Goal: Information Seeking & Learning: Learn about a topic

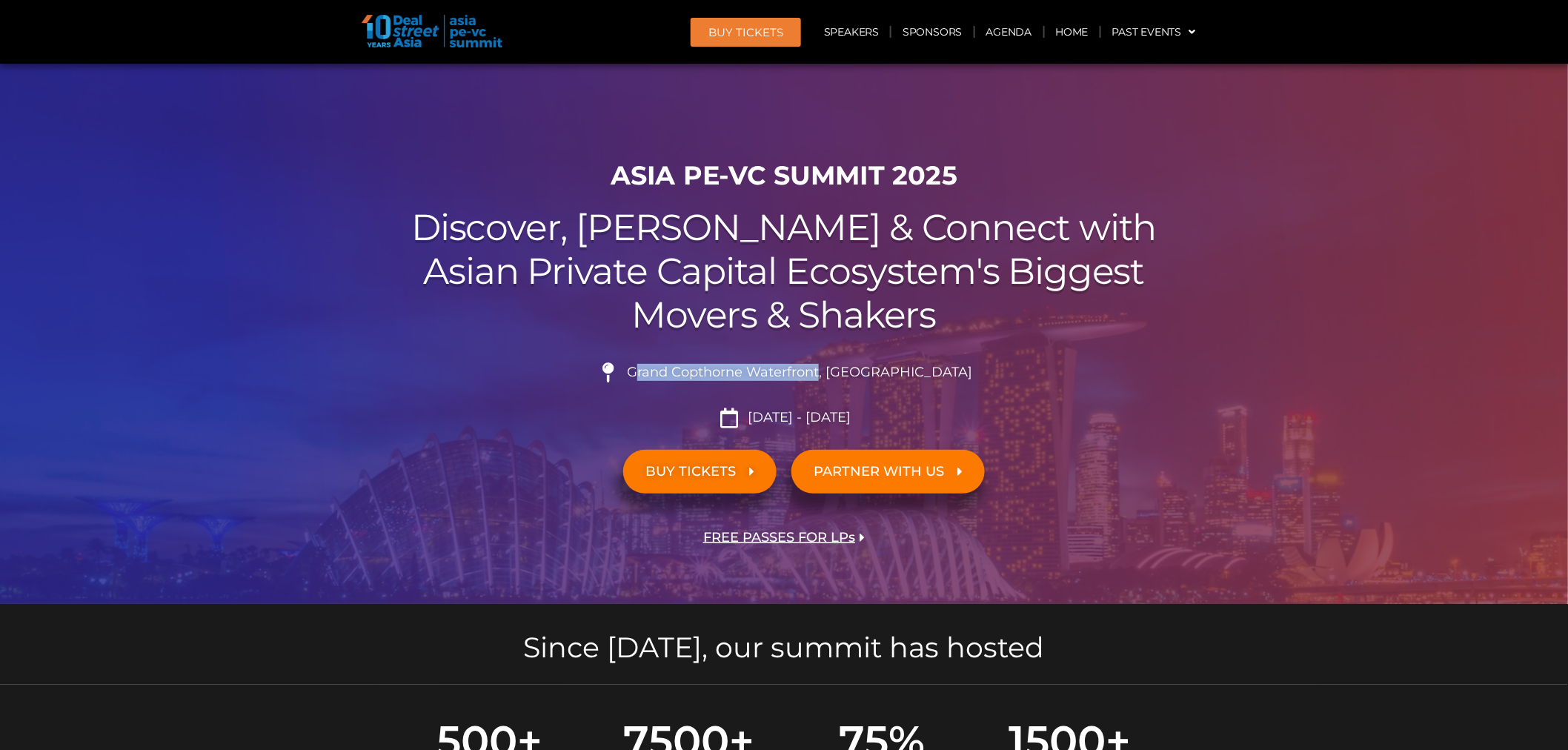
click at [671, 374] on span "Grand Copthorne Waterfront, [GEOGRAPHIC_DATA]​" at bounding box center [797, 373] width 349 height 17
drag, startPoint x: 665, startPoint y: 374, endPoint x: 857, endPoint y: 377, distance: 192.0
click at [857, 377] on span "Grand Copthorne Waterfront, [GEOGRAPHIC_DATA]​" at bounding box center [797, 373] width 349 height 17
copy span "Grand Copthorne Waterfront"
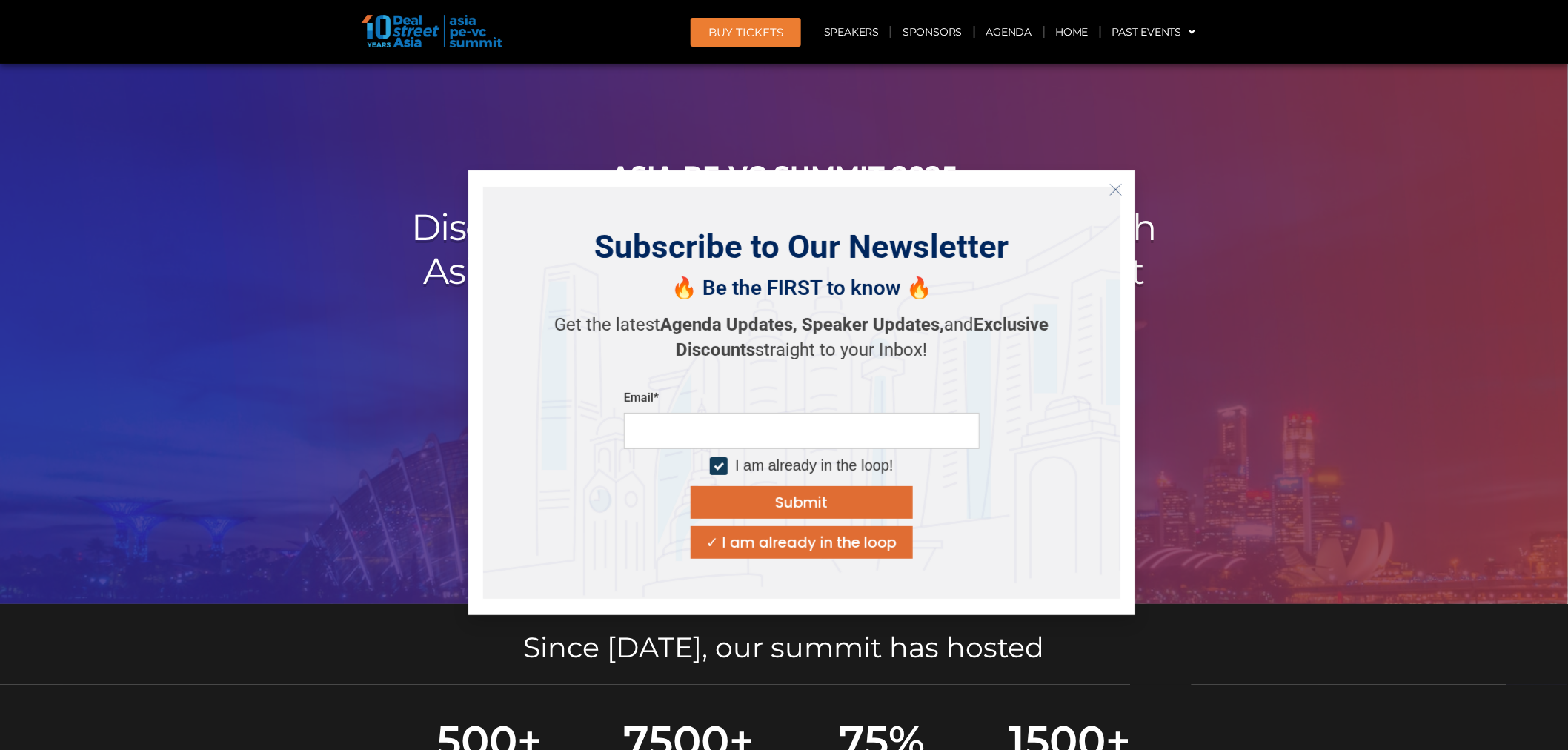
click at [1116, 192] on icon "Close" at bounding box center [1116, 190] width 13 height 13
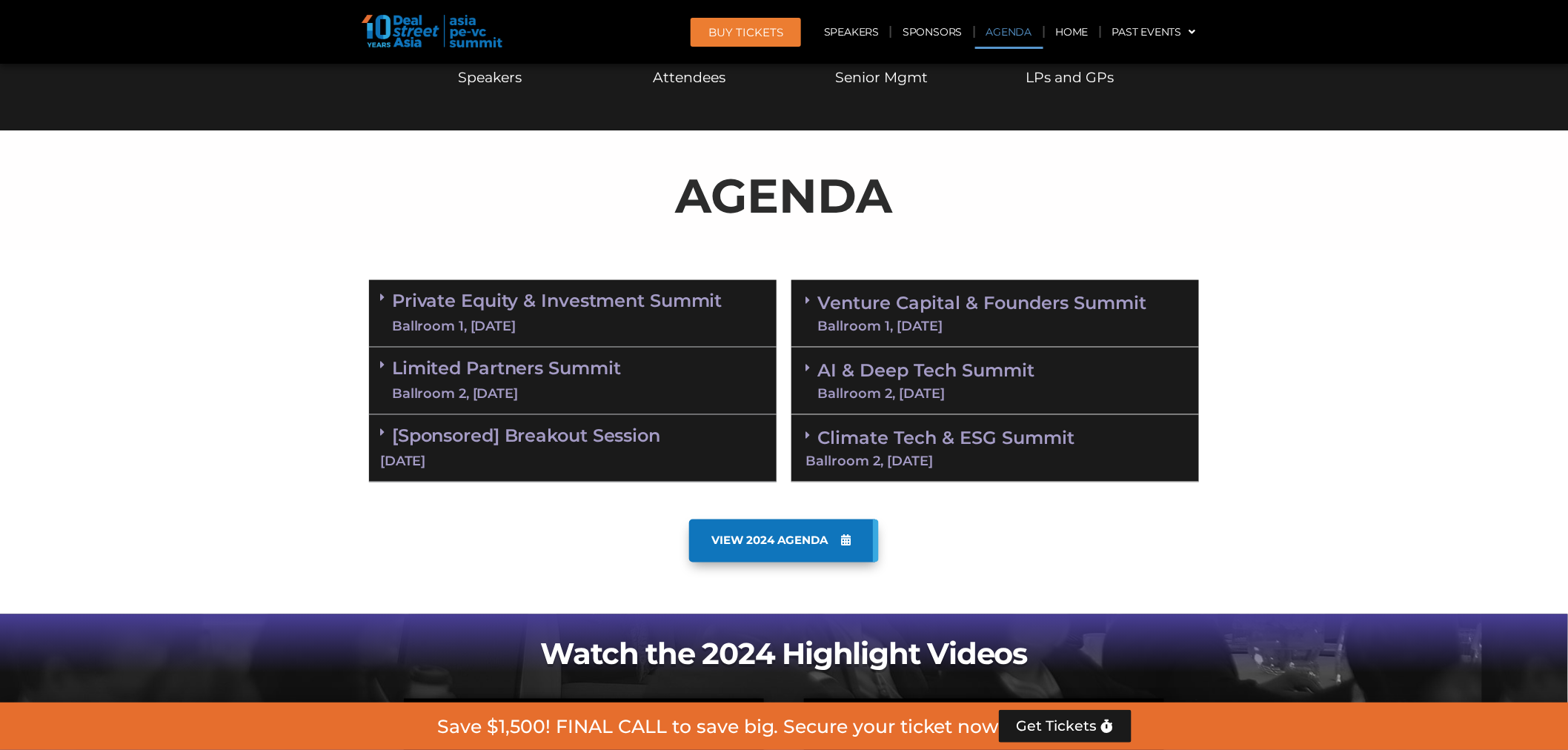
scroll to position [658, 0]
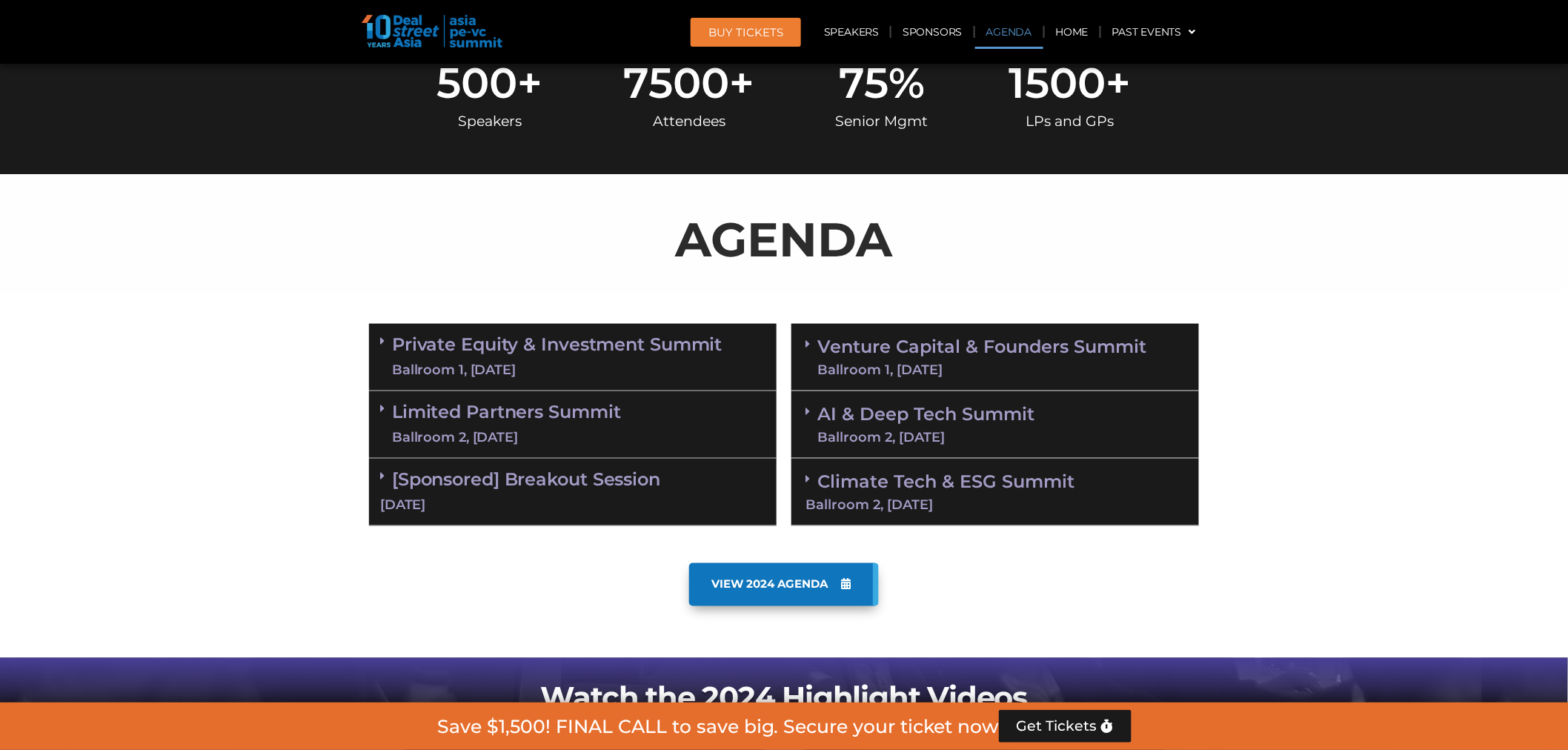
click at [526, 490] on div "[Sponsored] Breakout Session [DATE]" at bounding box center [573, 492] width 407 height 67
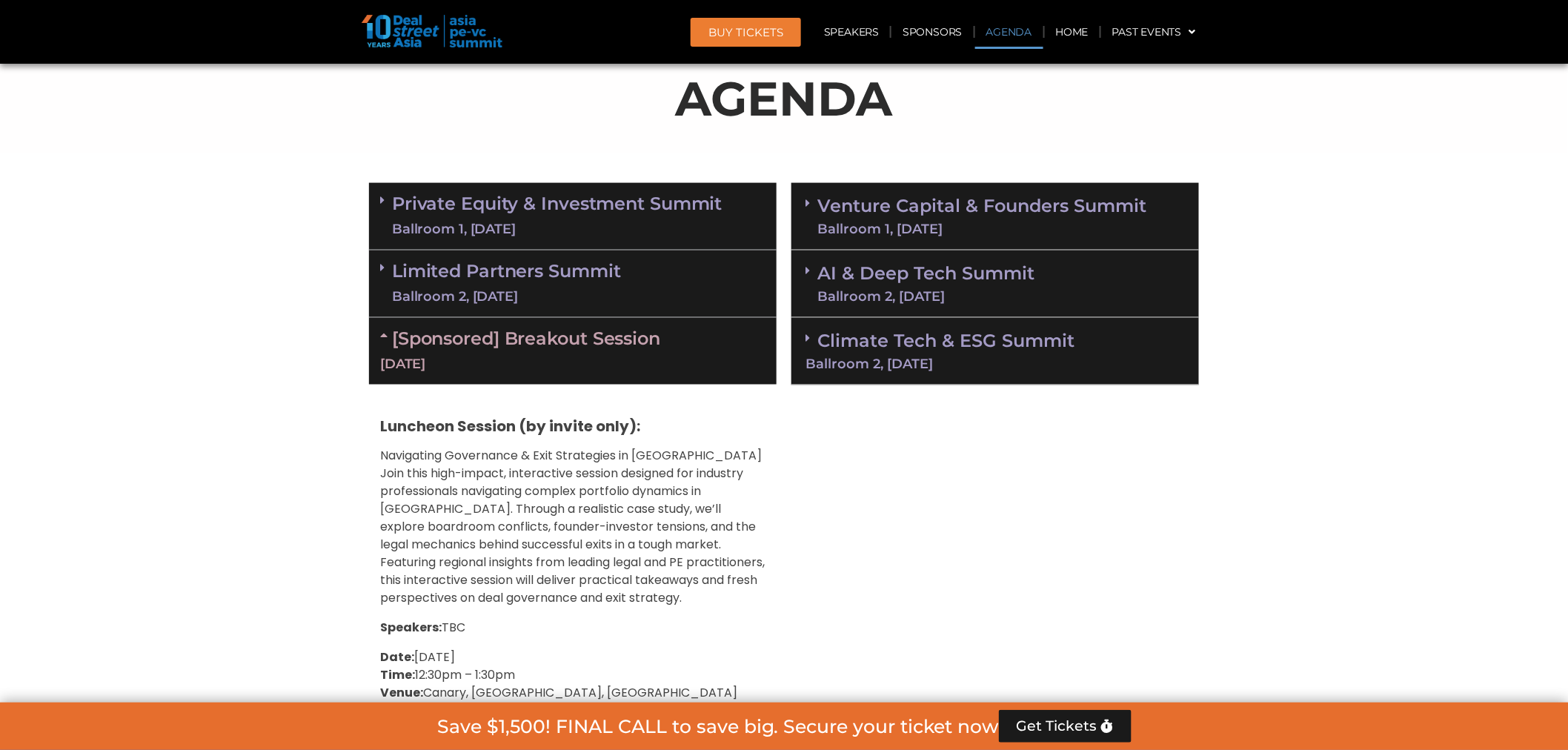
scroll to position [742, 0]
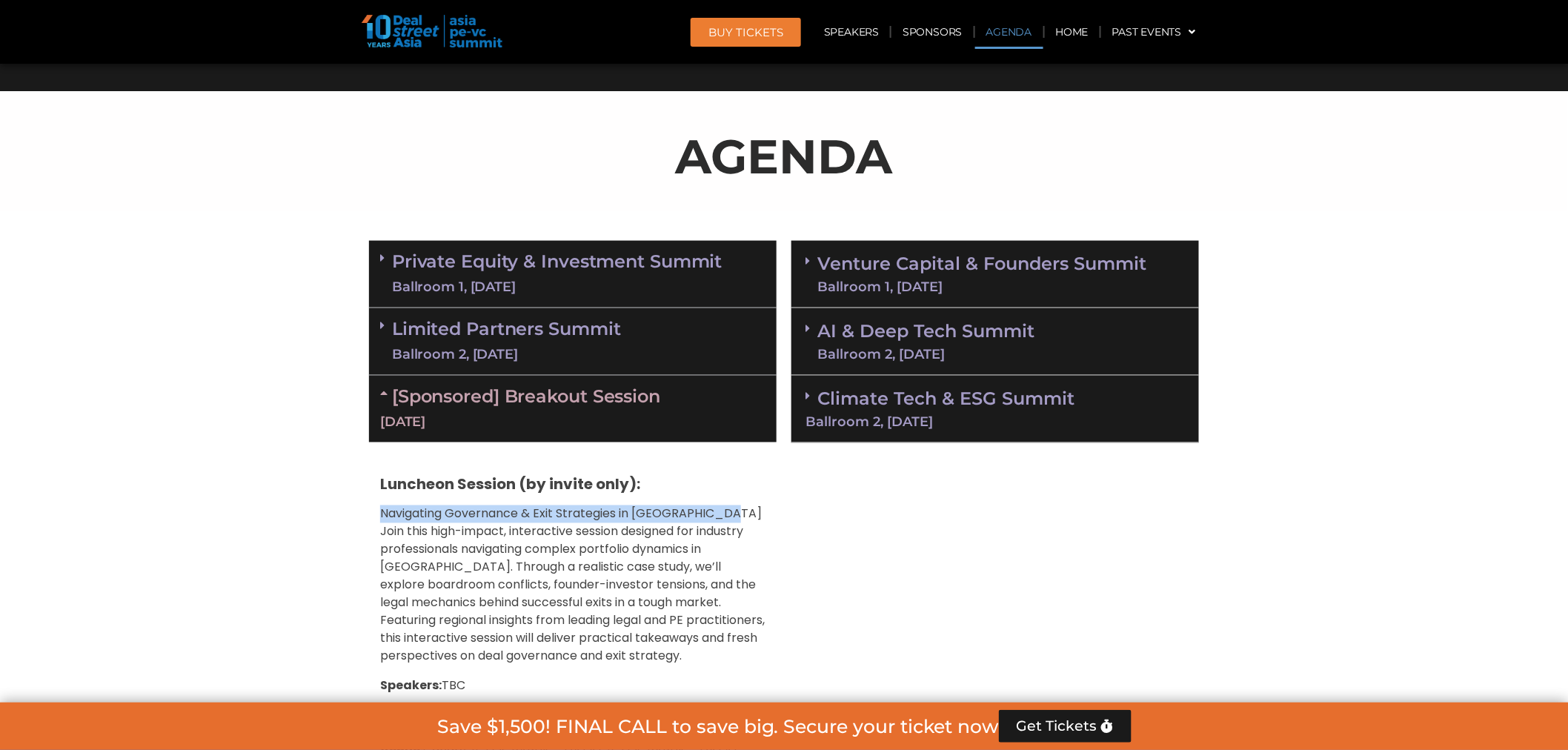
drag, startPoint x: 380, startPoint y: 514, endPoint x: 727, endPoint y: 513, distance: 347.0
click at [727, 513] on p "Navigating Governance & Exit Strategies in [GEOGRAPHIC_DATA] Join this high-imp…" at bounding box center [573, 585] width 385 height 160
copy p "Navigating Governance & Exit Strategies in [GEOGRAPHIC_DATA]"
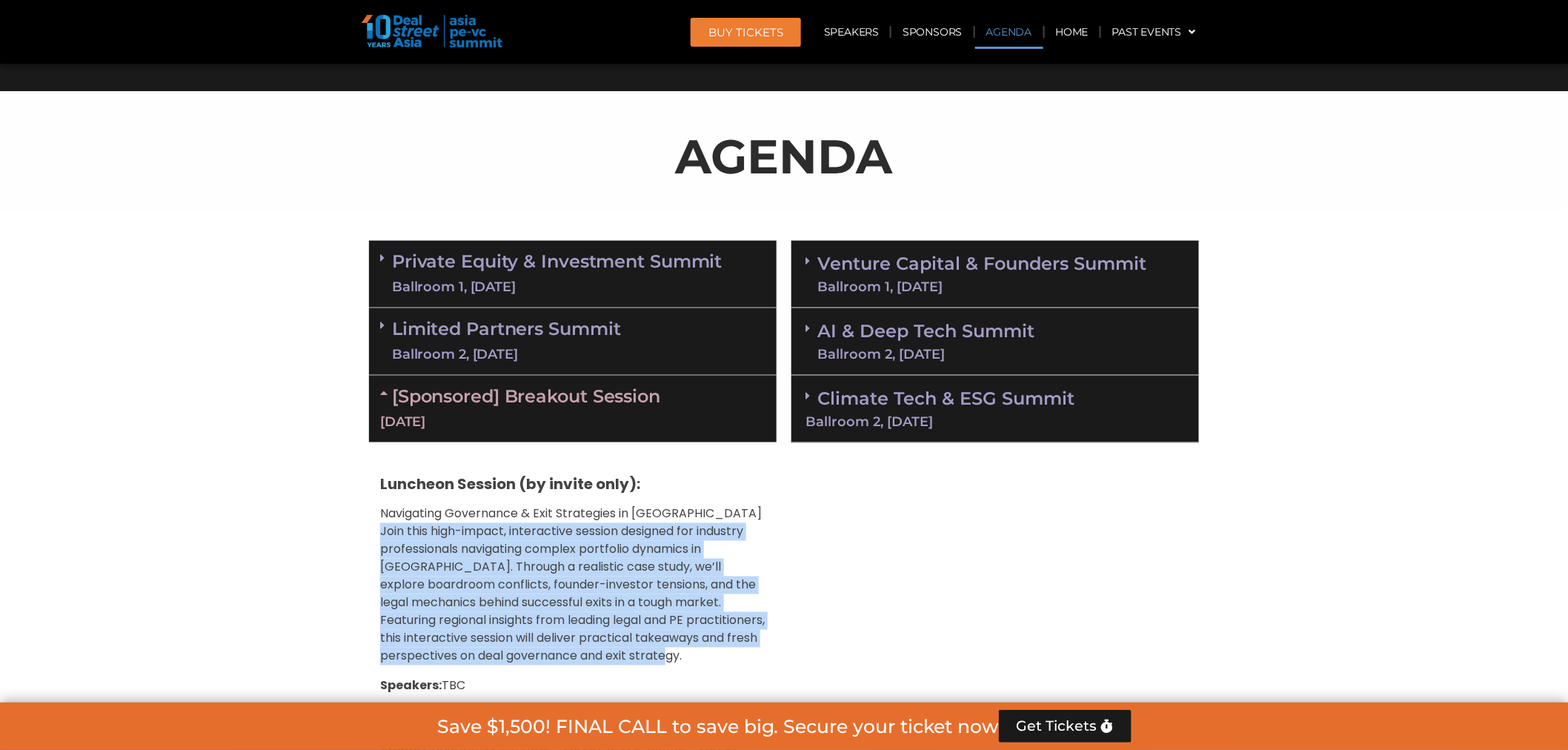
copy p "Join this high-impact, interactive session designed for industry professionals …"
drag, startPoint x: 380, startPoint y: 529, endPoint x: 697, endPoint y: 650, distance: 339.3
click at [697, 650] on p "Navigating Governance & Exit Strategies in [GEOGRAPHIC_DATA] Join this high-imp…" at bounding box center [573, 585] width 385 height 160
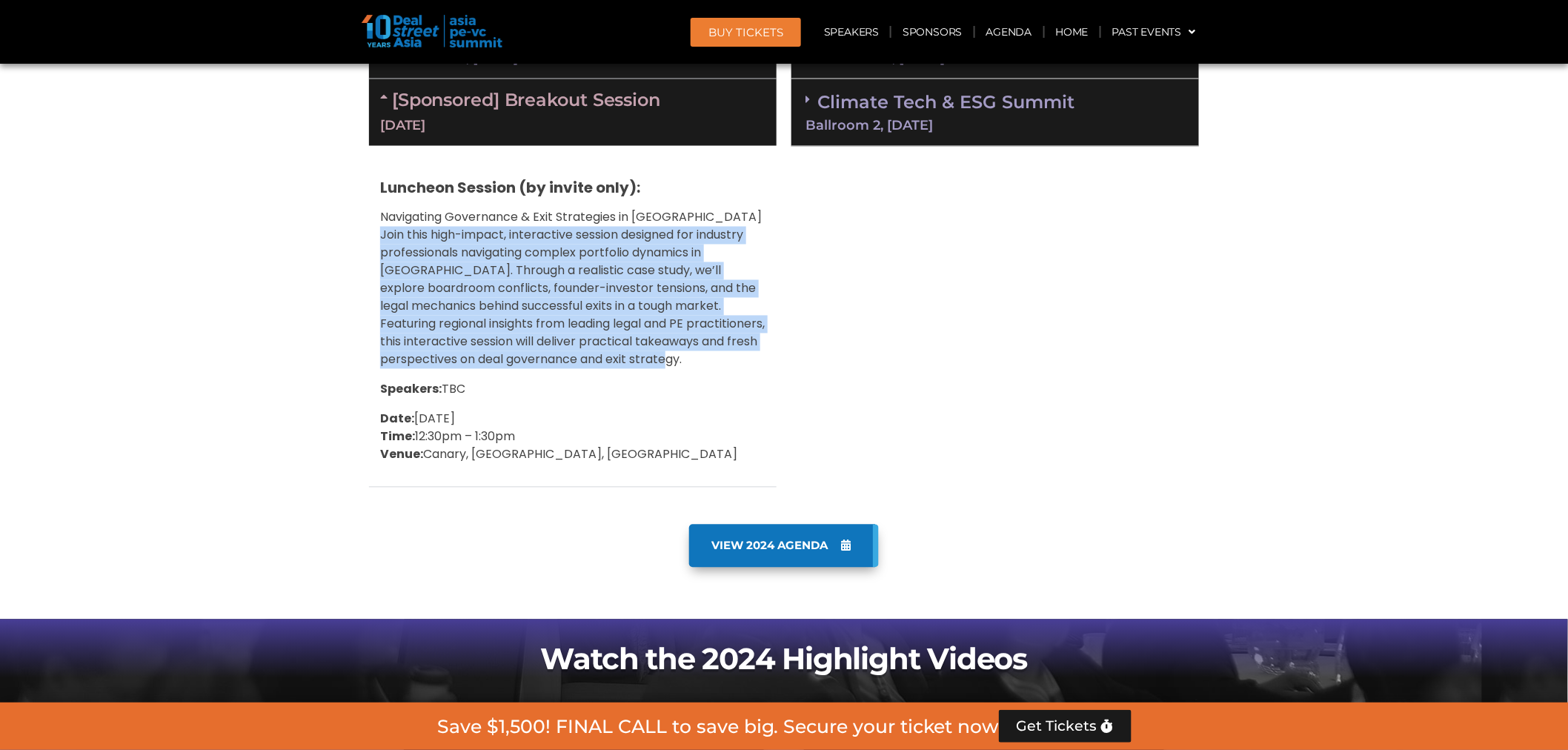
scroll to position [1070, 0]
